Goal: Task Accomplishment & Management: Manage account settings

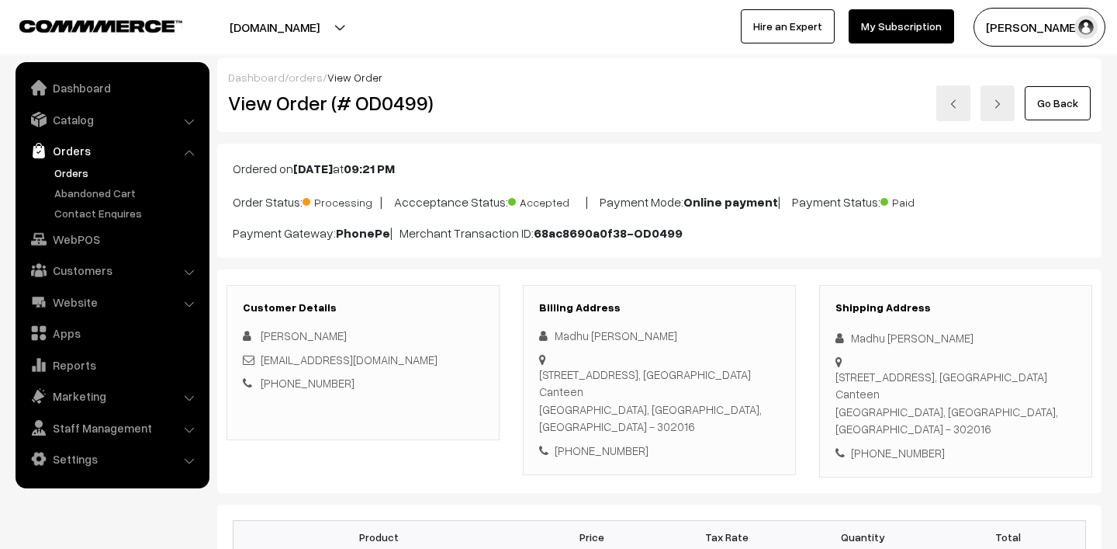
click at [78, 169] on link "Orders" at bounding box center [127, 173] width 154 height 16
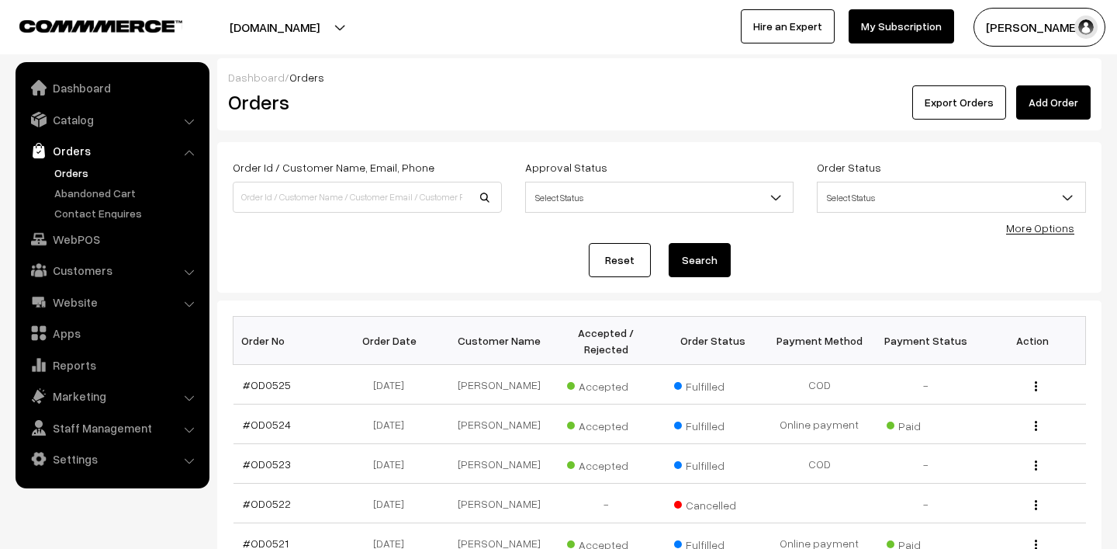
click at [78, 169] on link "Orders" at bounding box center [127, 173] width 154 height 16
click at [1048, 31] on button "Madhu K" at bounding box center [1040, 27] width 132 height 39
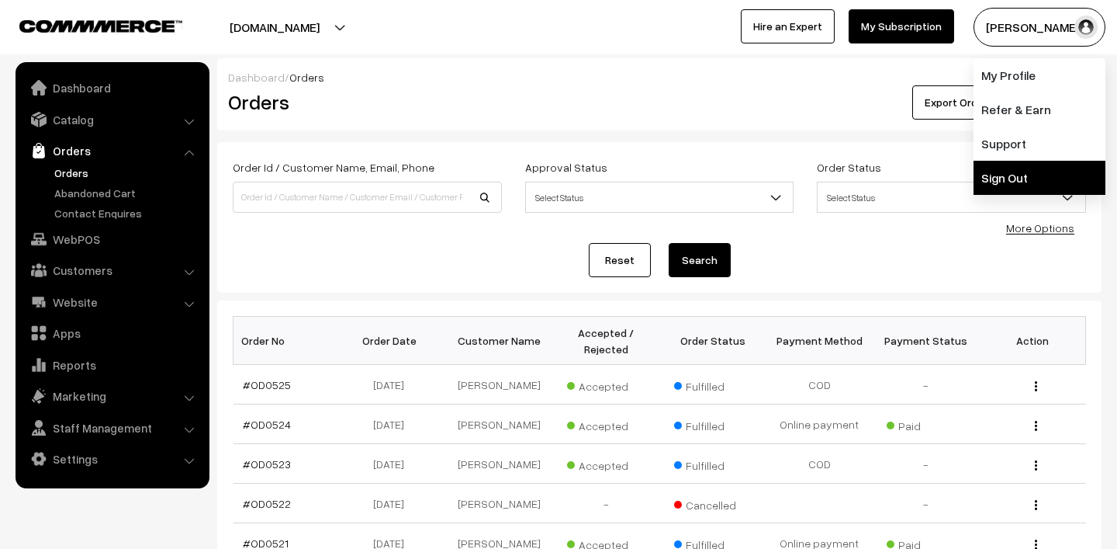
click at [1023, 174] on link "Sign Out" at bounding box center [1040, 178] width 132 height 34
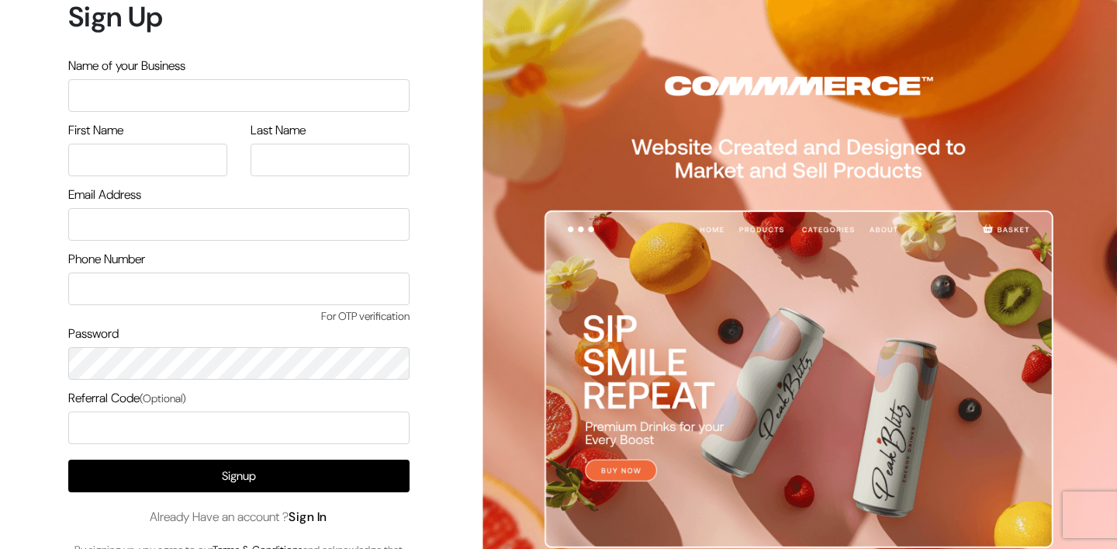
click at [321, 519] on link "Sign In" at bounding box center [308, 516] width 39 height 16
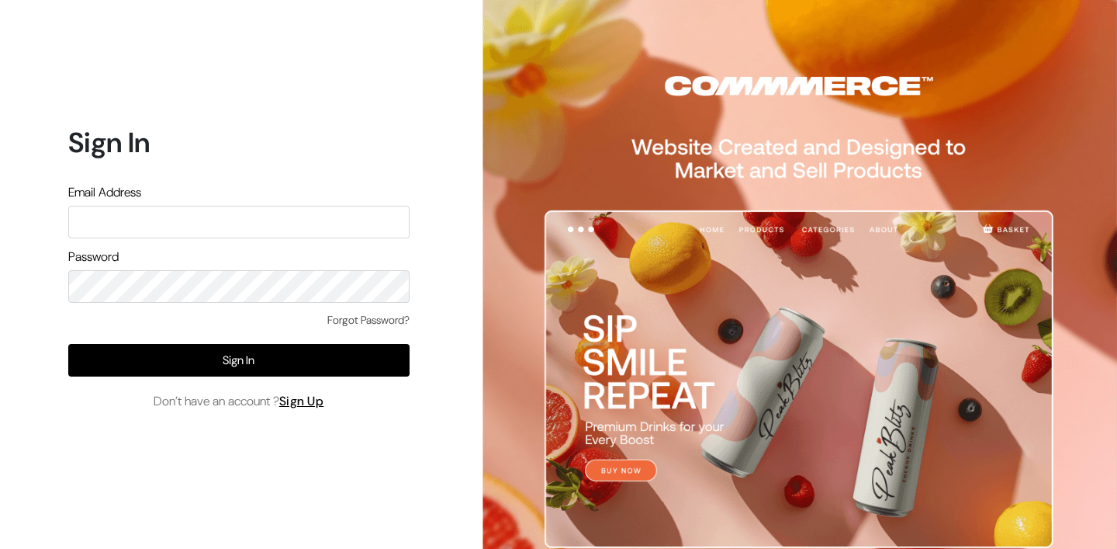
click at [217, 220] on input "text" at bounding box center [238, 222] width 341 height 33
type input "lokesh@yourdesignstore.in"
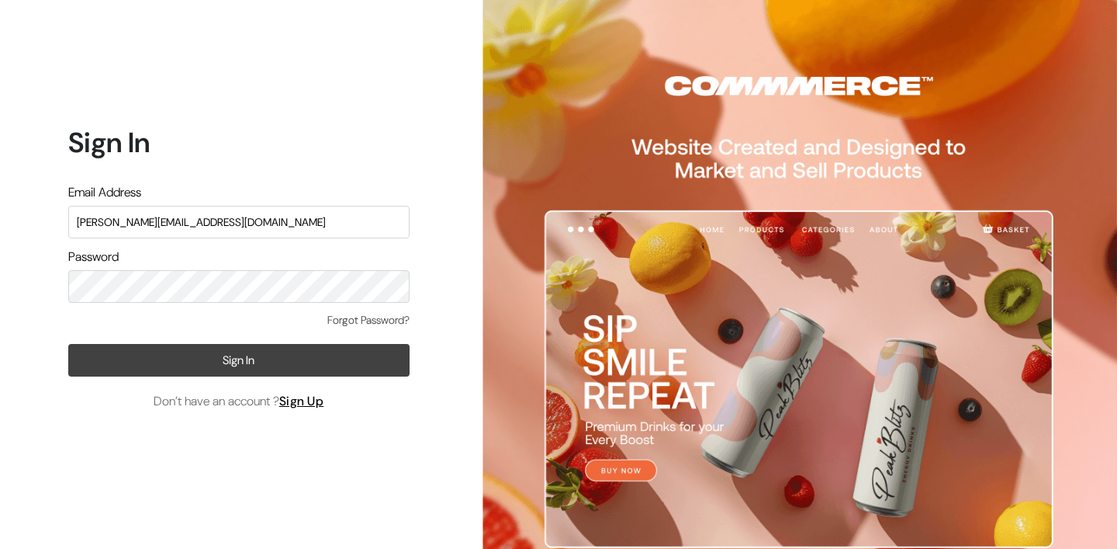
click at [242, 352] on button "Sign In" at bounding box center [238, 360] width 341 height 33
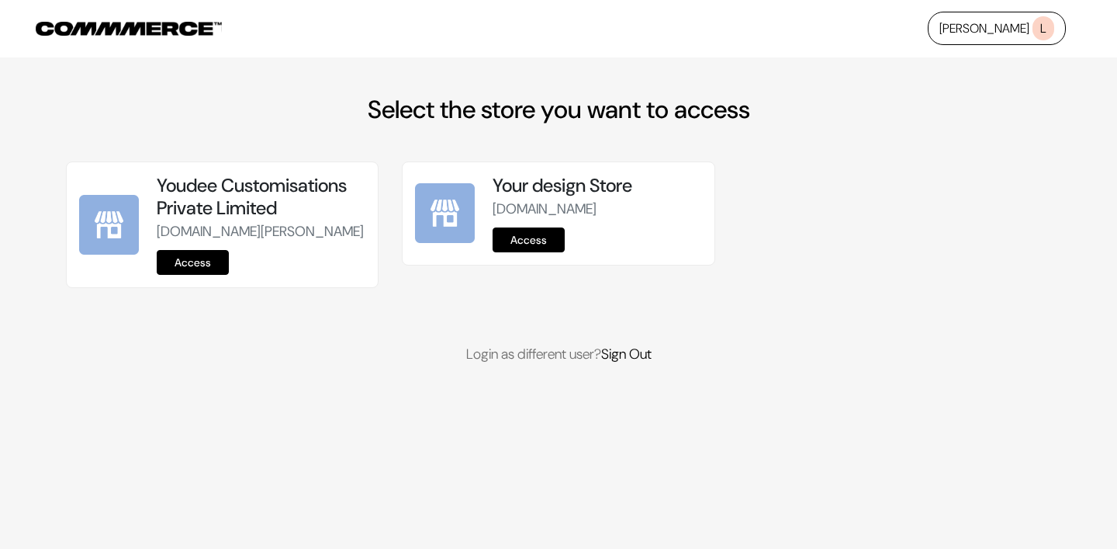
click at [172, 275] on link "Access" at bounding box center [193, 262] width 72 height 25
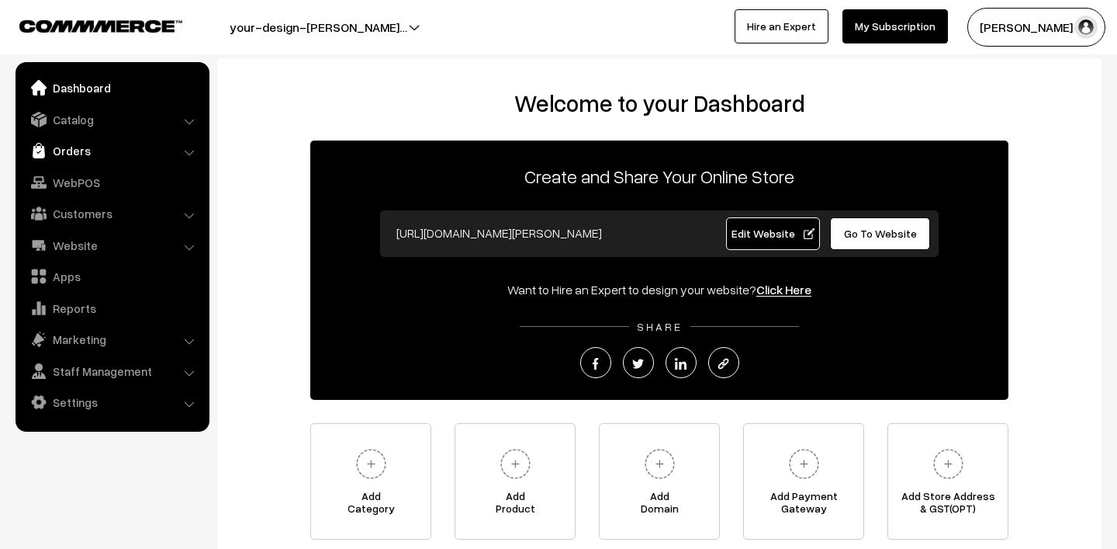
click at [68, 154] on link "Orders" at bounding box center [111, 151] width 185 height 28
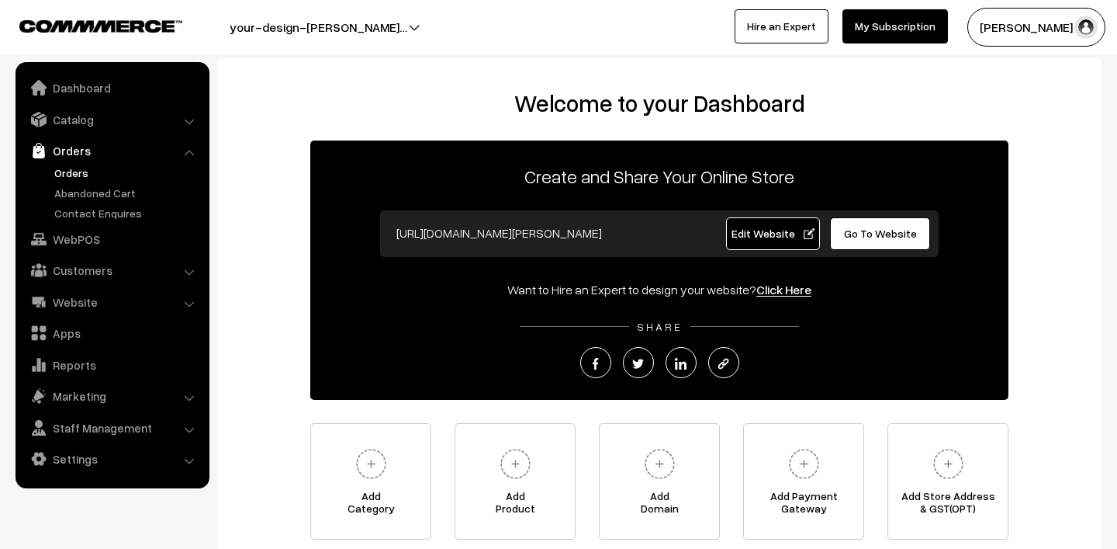
click at [78, 175] on link "Orders" at bounding box center [127, 173] width 154 height 16
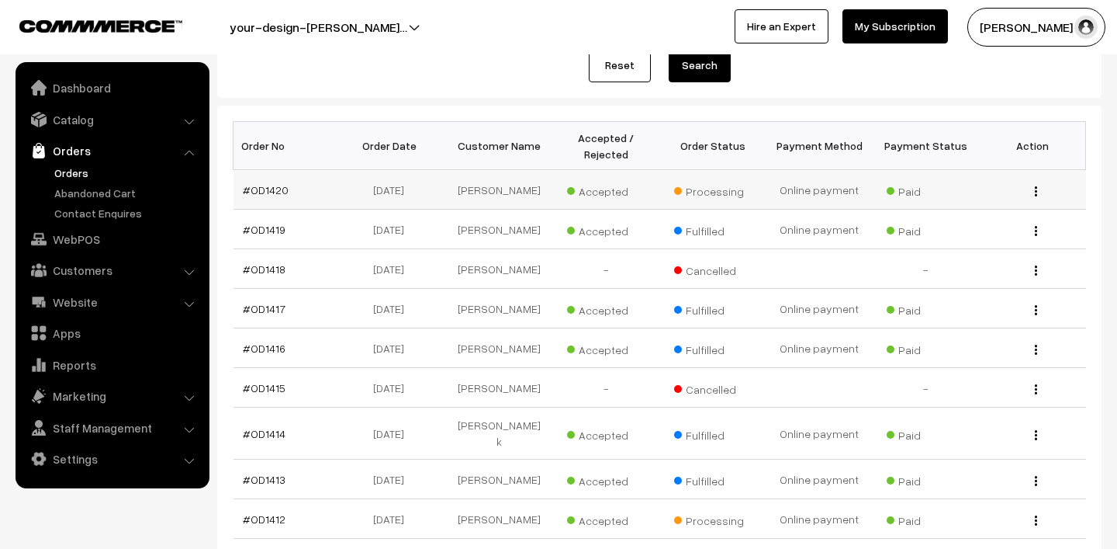
scroll to position [241, 0]
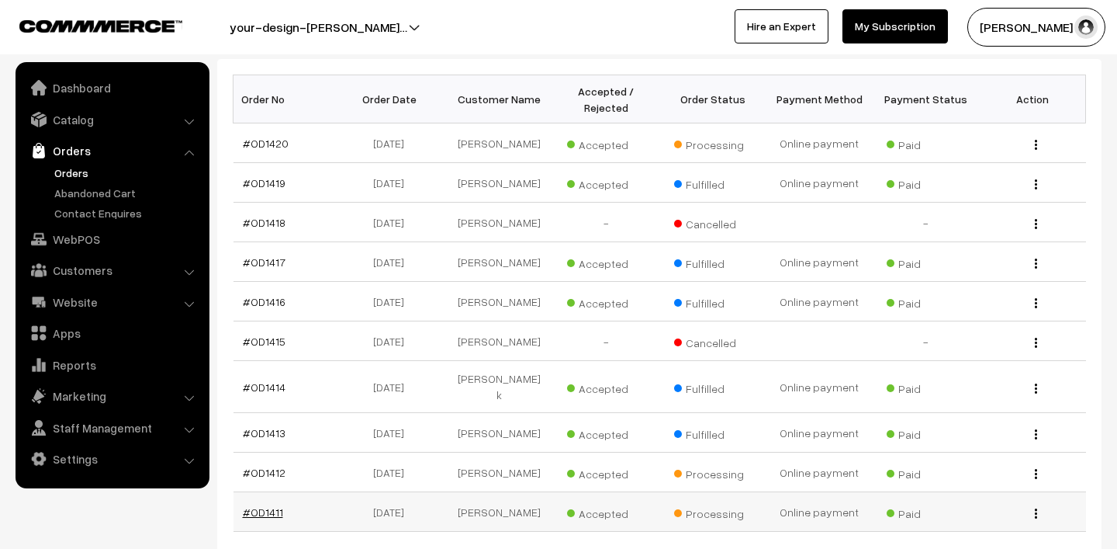
click at [269, 505] on link "#OD1411" at bounding box center [263, 511] width 40 height 13
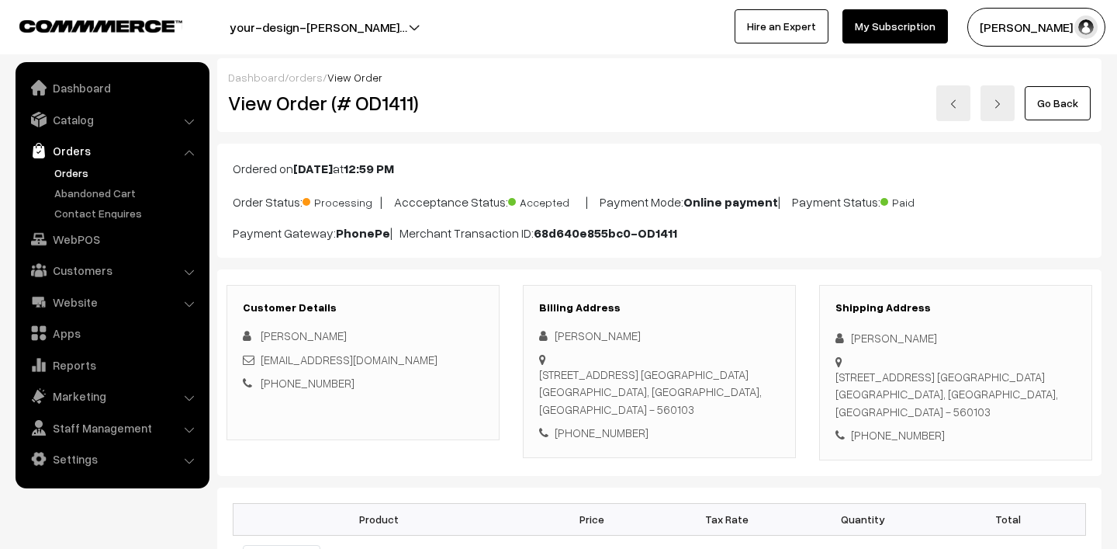
scroll to position [338, 0]
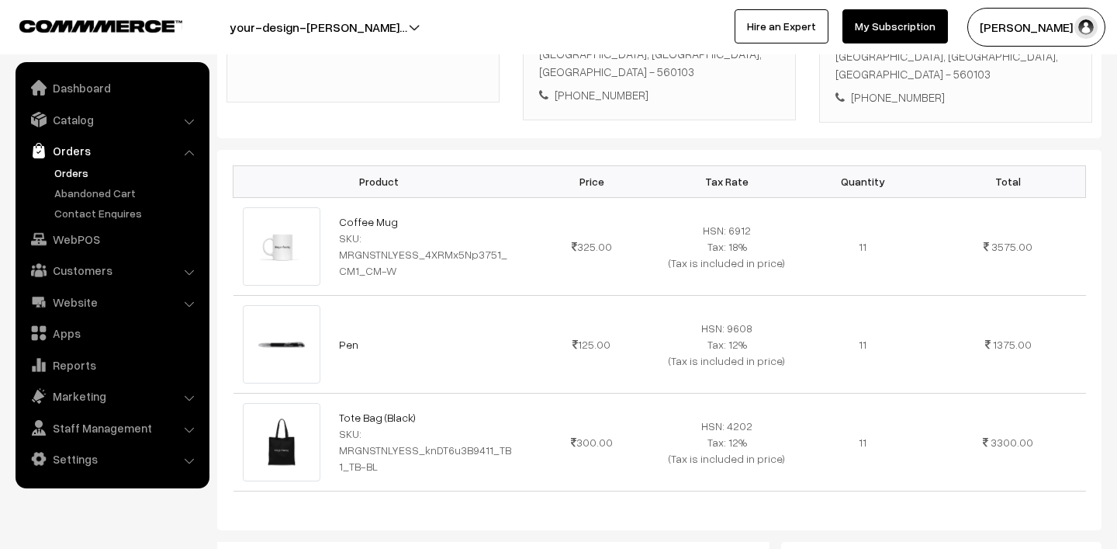
click at [71, 171] on link "Orders" at bounding box center [127, 173] width 154 height 16
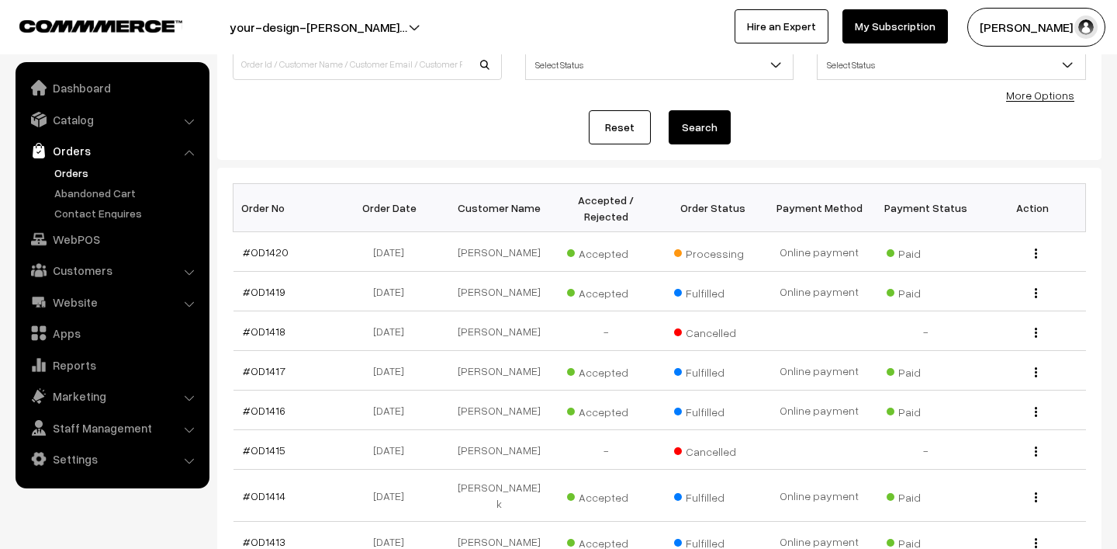
scroll to position [287, 0]
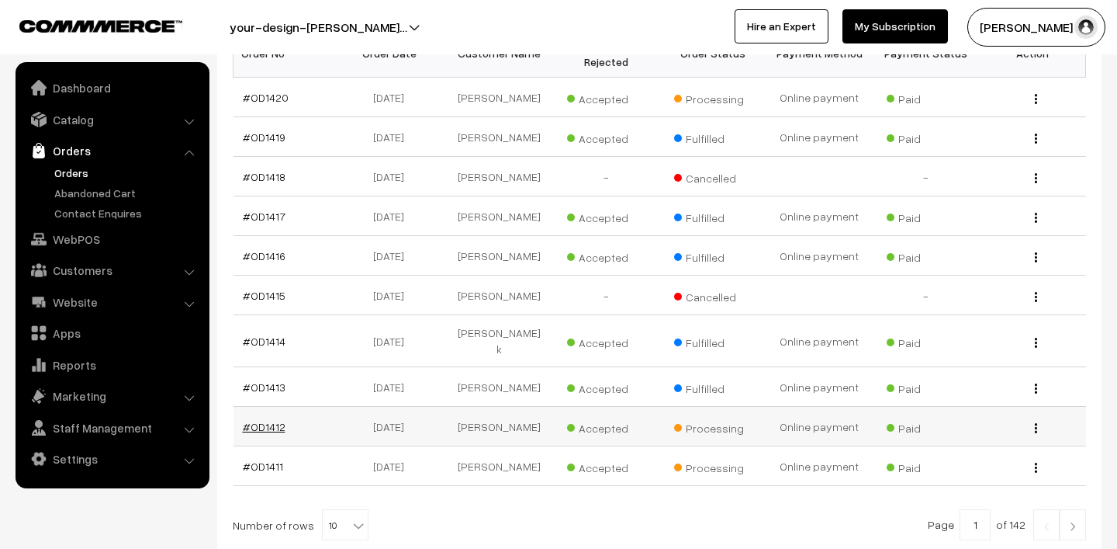
click at [253, 420] on link "#OD1412" at bounding box center [264, 426] width 43 height 13
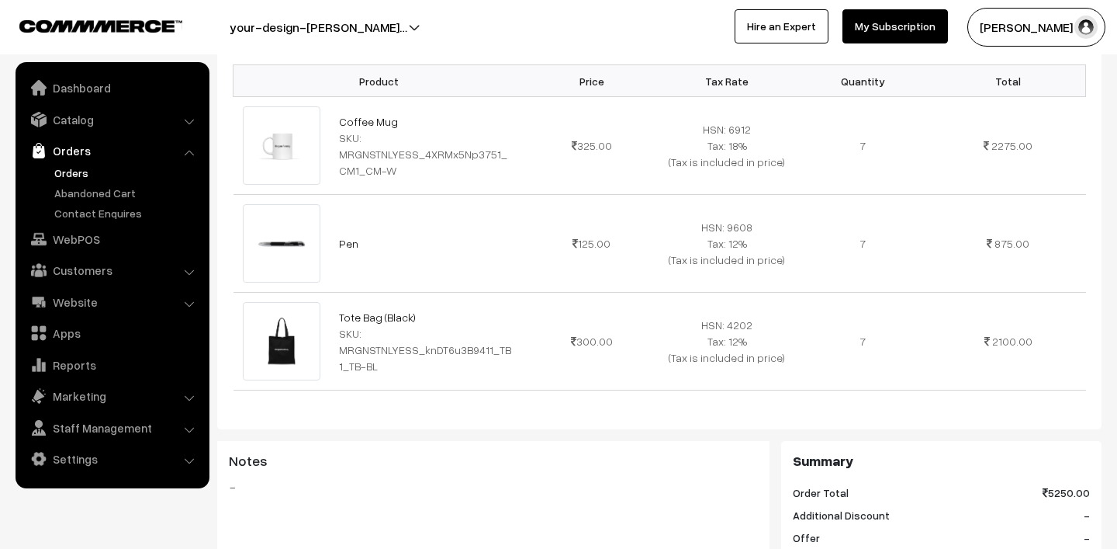
scroll to position [455, 0]
click at [74, 179] on link "Orders" at bounding box center [127, 173] width 154 height 16
